Goal: Obtain resource: Download file/media

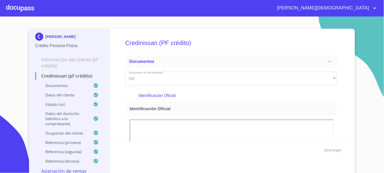
click at [40, 37] on img at bounding box center [40, 37] width 10 height 8
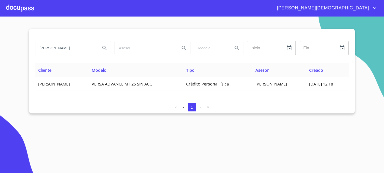
drag, startPoint x: 81, startPoint y: 51, endPoint x: 15, endPoint y: 54, distance: 65.3
click at [15, 54] on section "[PERSON_NAME] Inicio ​ Fin ​ Cliente Modelo Tipo Asesor Creado [PERSON_NAME] VE…" at bounding box center [192, 95] width 384 height 157
type input "[PERSON_NAME]"
click at [101, 48] on button "Search" at bounding box center [105, 48] width 12 height 12
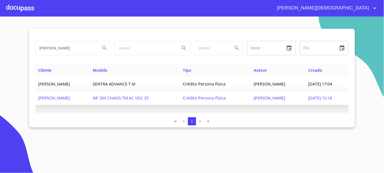
click at [255, 98] on span "[PERSON_NAME]" at bounding box center [270, 98] width 32 height 6
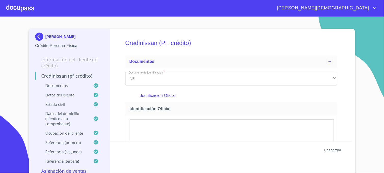
click at [332, 150] on span "Descargar" at bounding box center [333, 150] width 17 height 6
click at [38, 39] on img at bounding box center [40, 37] width 10 height 8
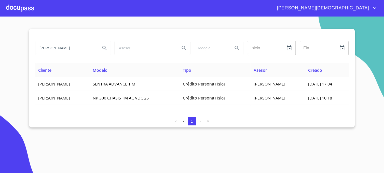
drag, startPoint x: 78, startPoint y: 49, endPoint x: 6, endPoint y: 47, distance: 71.7
click at [6, 47] on section "[PERSON_NAME] Inicio ​ Fin ​ Cliente Modelo Tipo Asesor Creado [PERSON_NAME] SE…" at bounding box center [192, 95] width 384 height 157
type input "[PERSON_NAME] GUERRA"
click at [110, 46] on button "Search" at bounding box center [105, 48] width 12 height 12
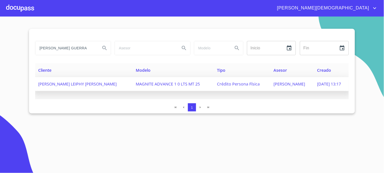
click at [285, 85] on span "[PERSON_NAME]" at bounding box center [290, 84] width 32 height 6
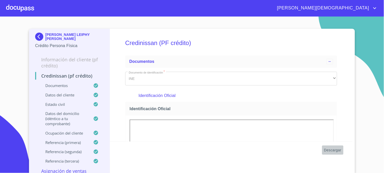
click at [332, 149] on span "Descargar" at bounding box center [333, 150] width 17 height 6
